Goal: Information Seeking & Learning: Learn about a topic

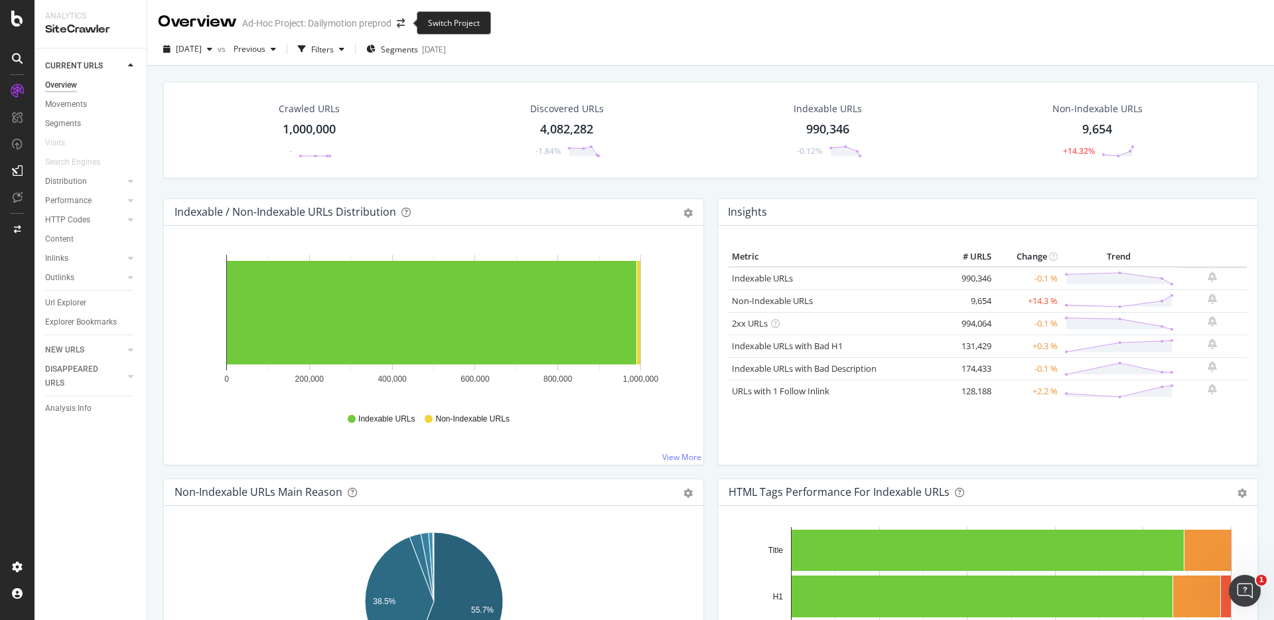
click at [406, 24] on span at bounding box center [401, 23] width 19 height 9
click at [401, 24] on icon "arrow-right-arrow-left" at bounding box center [401, 23] width 8 height 9
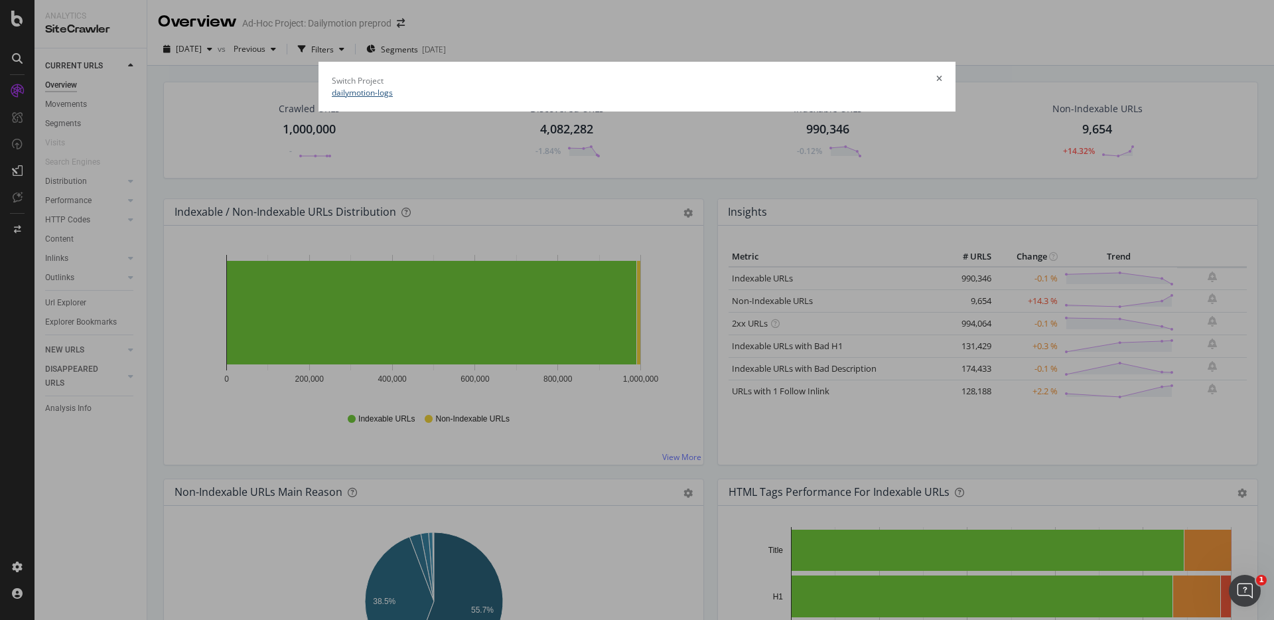
click at [332, 90] on link "dailymotion-logs" at bounding box center [362, 92] width 61 height 11
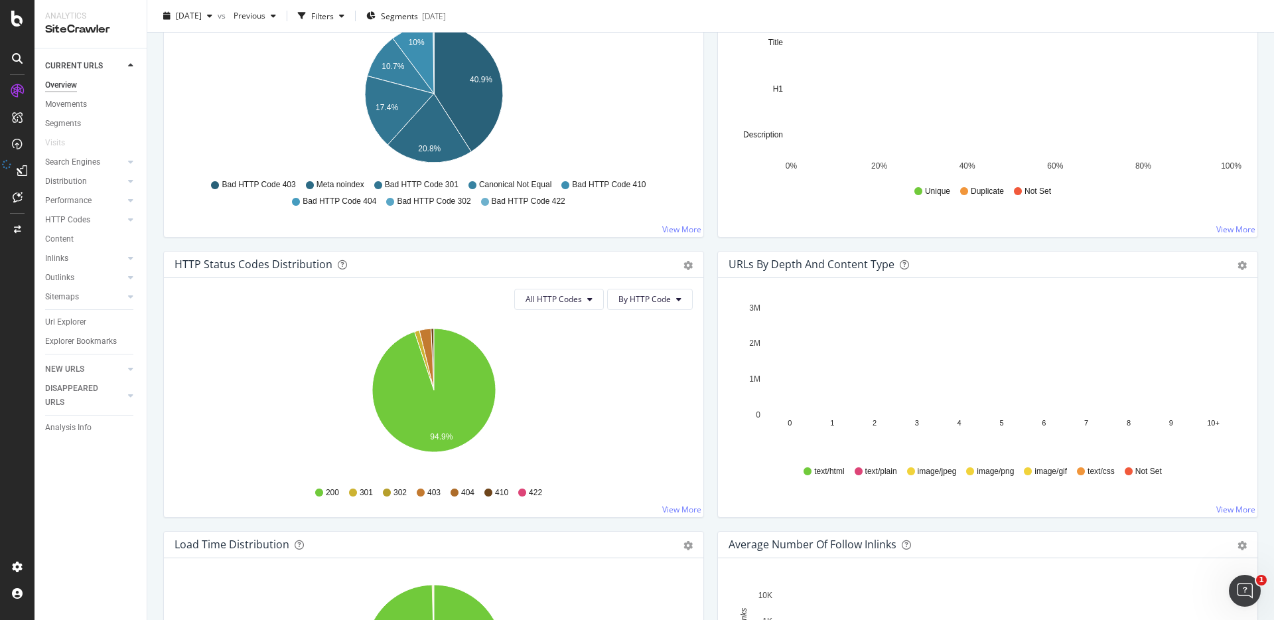
scroll to position [504, 0]
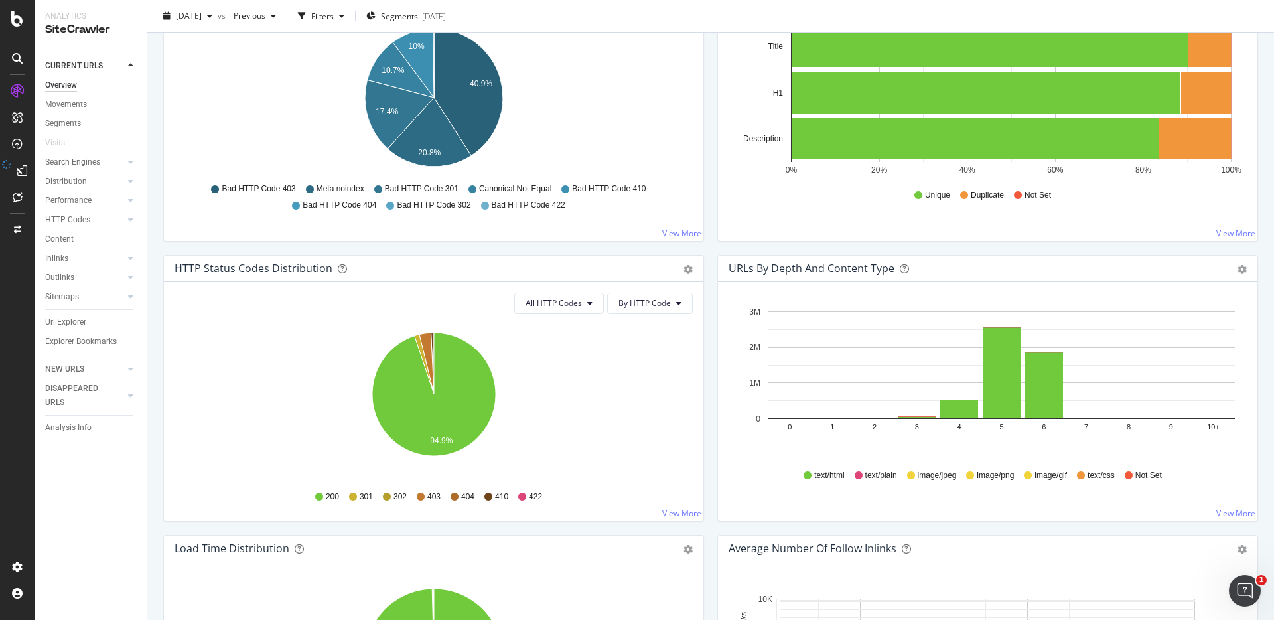
click at [251, 190] on span "Bad HTTP Code 403" at bounding box center [259, 188] width 74 height 11
click at [469, 70] on icon "A chart." at bounding box center [468, 92] width 69 height 127
